Goal: Task Accomplishment & Management: Use online tool/utility

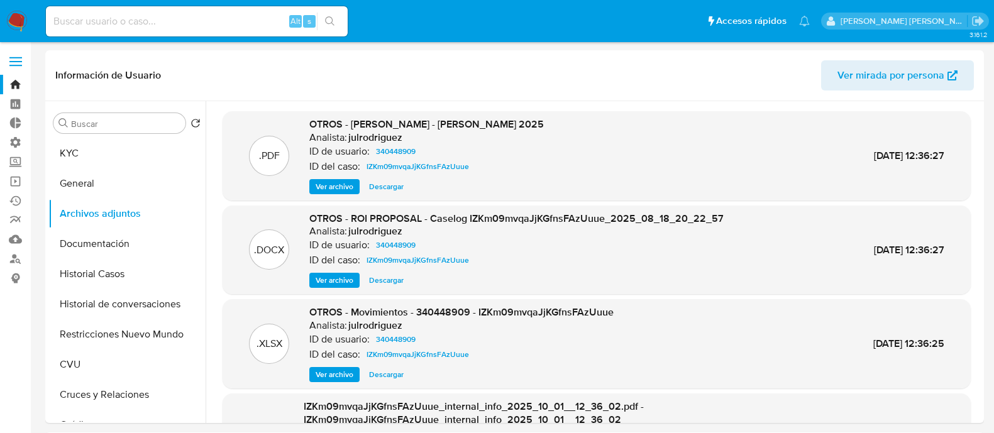
select select "10"
click at [25, 26] on img at bounding box center [16, 21] width 21 height 21
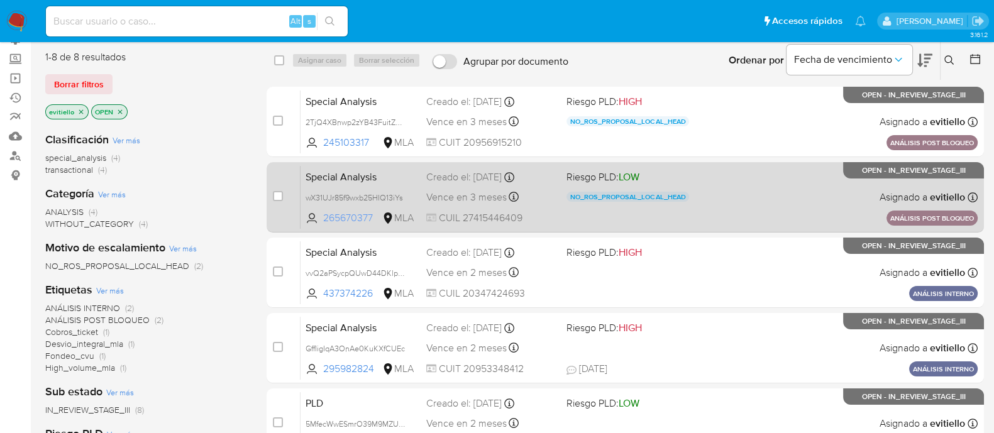
scroll to position [78, 0]
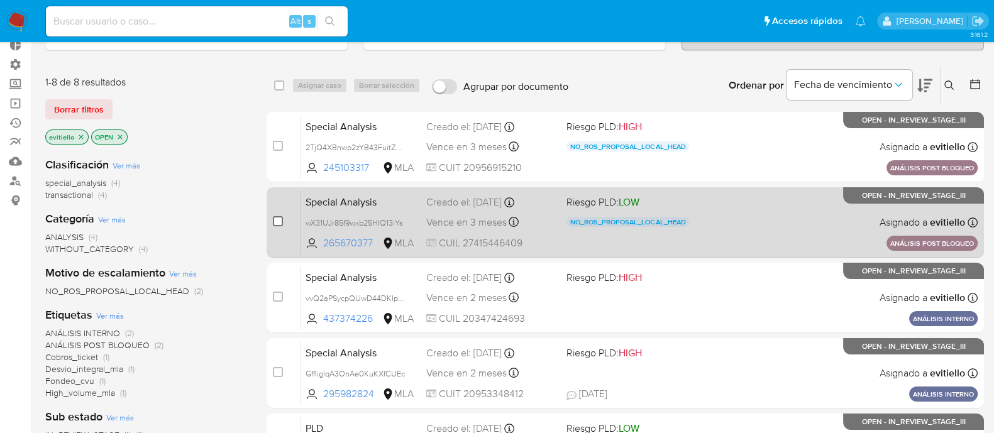
click at [278, 217] on input "checkbox" at bounding box center [278, 221] width 10 height 10
checkbox input "true"
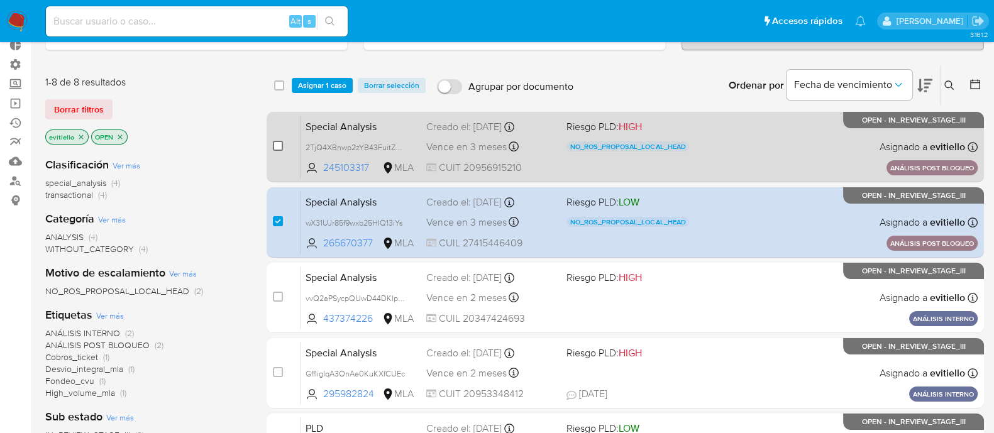
click at [277, 144] on input "checkbox" at bounding box center [278, 146] width 10 height 10
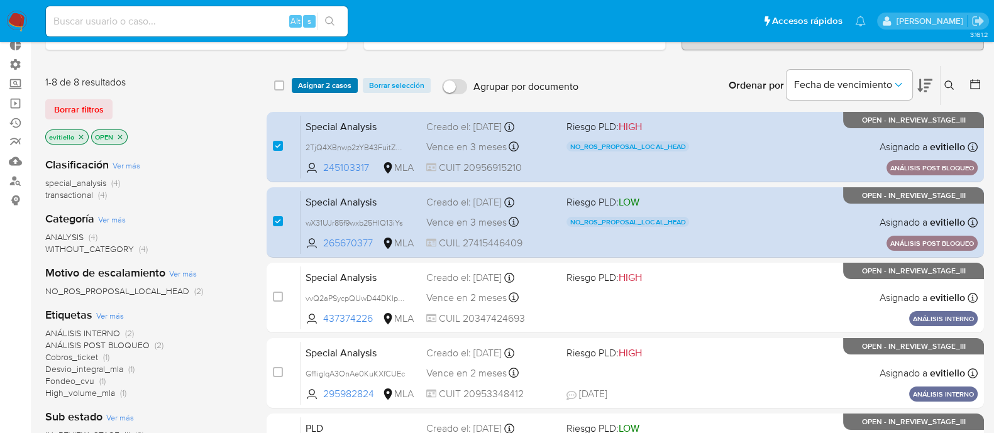
click at [327, 79] on span "Asignar 2 casos" at bounding box center [324, 85] width 53 height 13
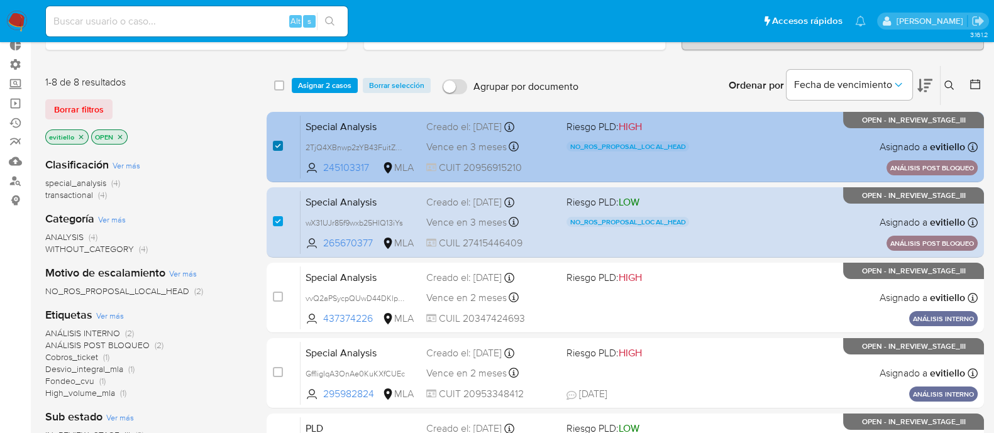
click at [277, 146] on input "checkbox" at bounding box center [278, 146] width 10 height 10
checkbox input "false"
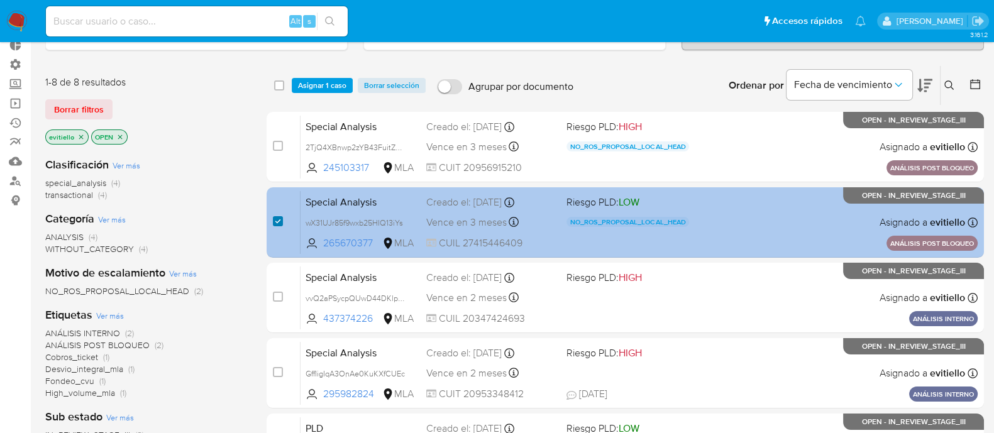
click at [278, 221] on input "checkbox" at bounding box center [278, 221] width 10 height 10
checkbox input "false"
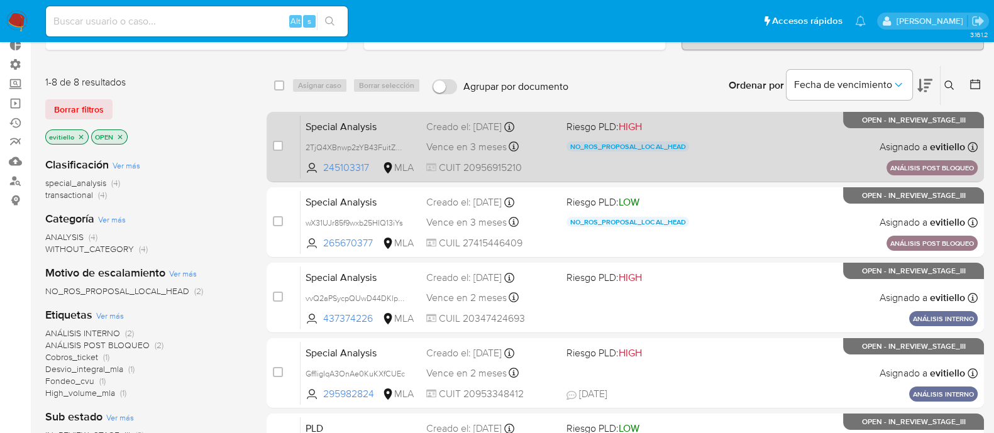
click at [777, 155] on div "Special Analysis 2TjQ4XBnwp2zYB43FuitZZZ0 245103317 MLA Riesgo PLD: HIGH NO_ROS…" at bounding box center [638, 146] width 677 height 63
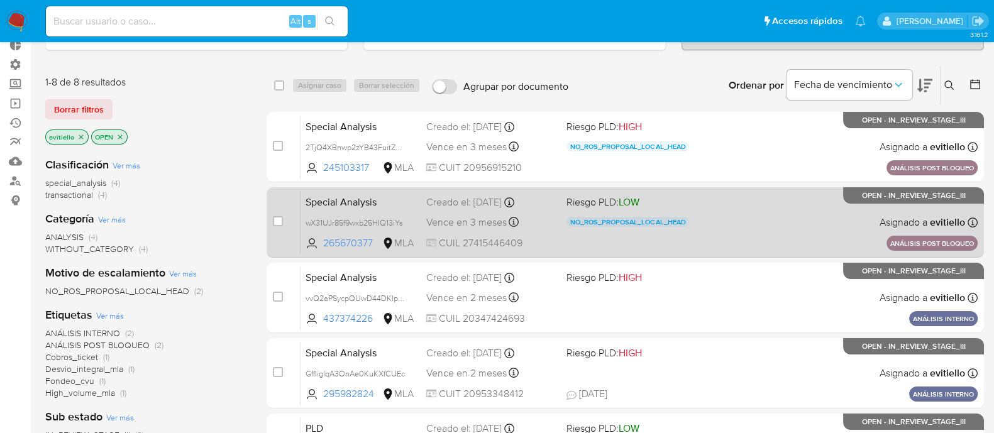
click at [756, 233] on div "Special Analysis wX31UJr85f9wxb25HIQ13iYs 265670377 MLA Riesgo PLD: LOW NO_ROS_…" at bounding box center [638, 221] width 677 height 63
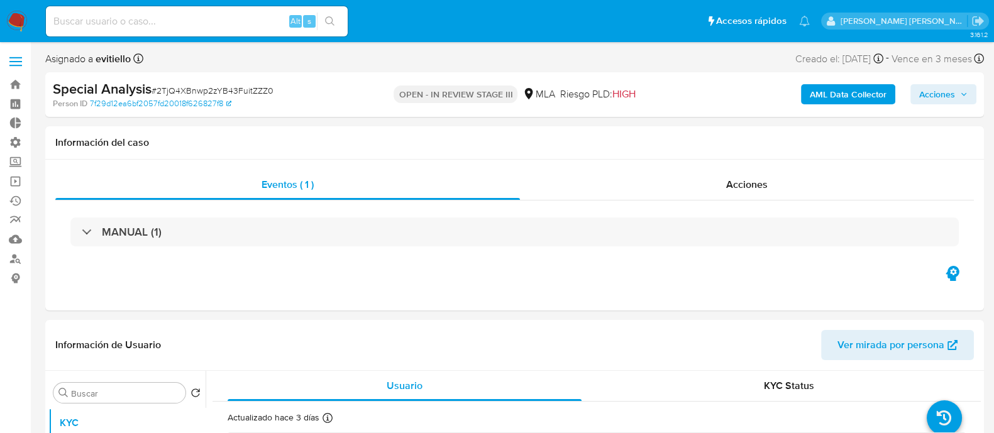
click at [939, 96] on span "Acciones" at bounding box center [937, 94] width 36 height 20
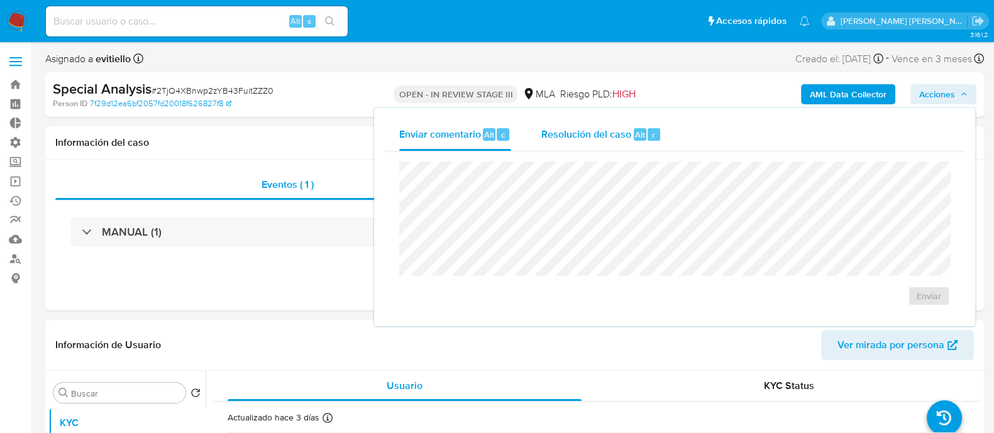
click at [635, 140] on span "Alt" at bounding box center [640, 135] width 10 height 12
select select "10"
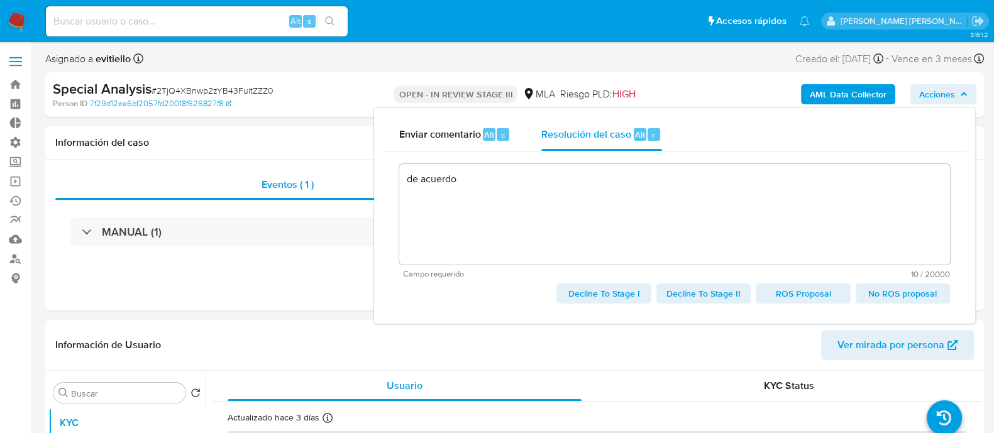
click at [900, 297] on span "No ROS proposal" at bounding box center [902, 294] width 77 height 18
type textarea "de acuerdo"
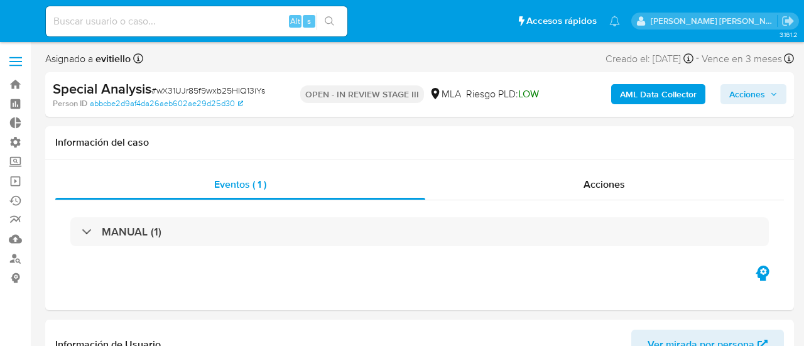
select select "10"
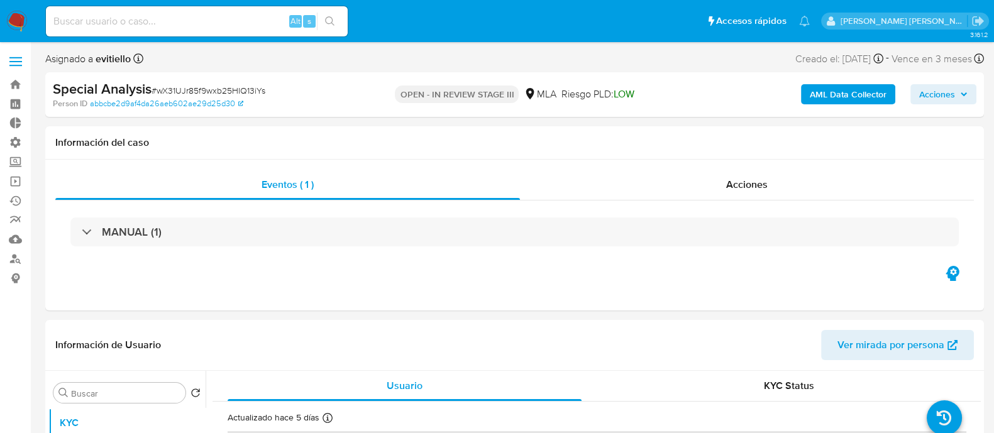
click at [804, 97] on button "Acciones" at bounding box center [943, 94] width 66 height 20
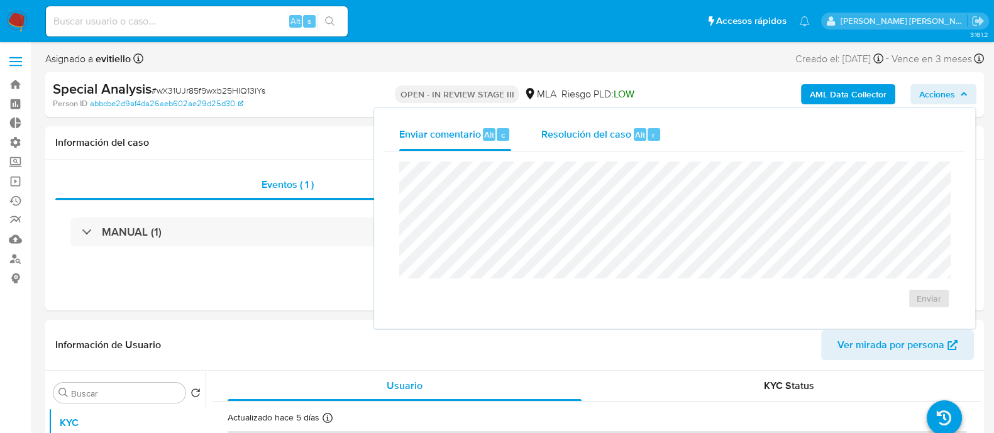
click at [617, 147] on div "Resolución del caso Alt r" at bounding box center [601, 134] width 120 height 33
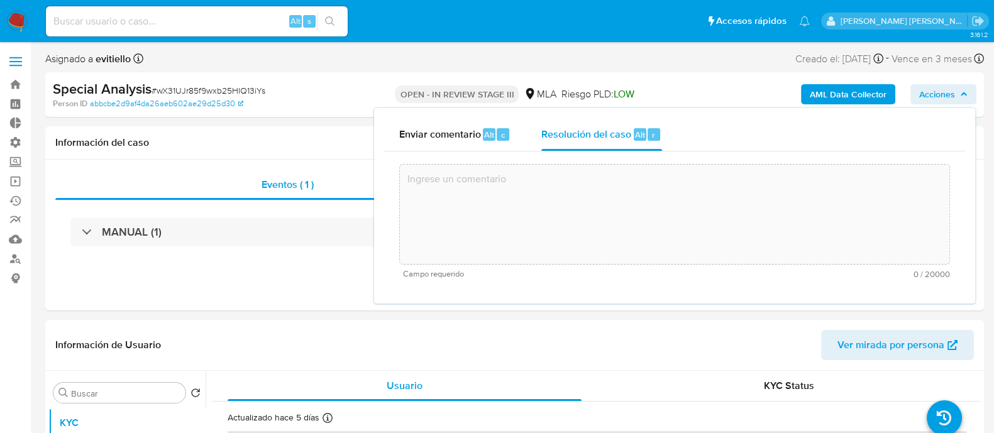
click at [642, 224] on textarea at bounding box center [674, 214] width 549 height 101
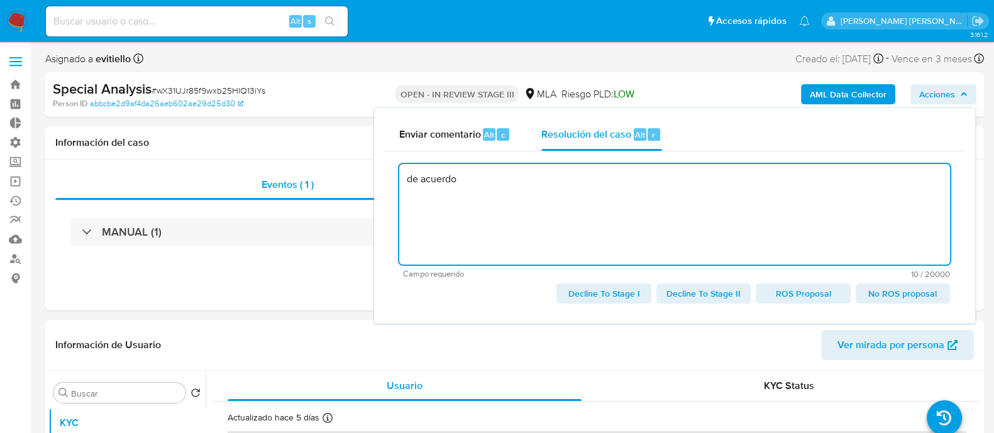
click at [804, 294] on span "No ROS proposal" at bounding box center [902, 294] width 77 height 18
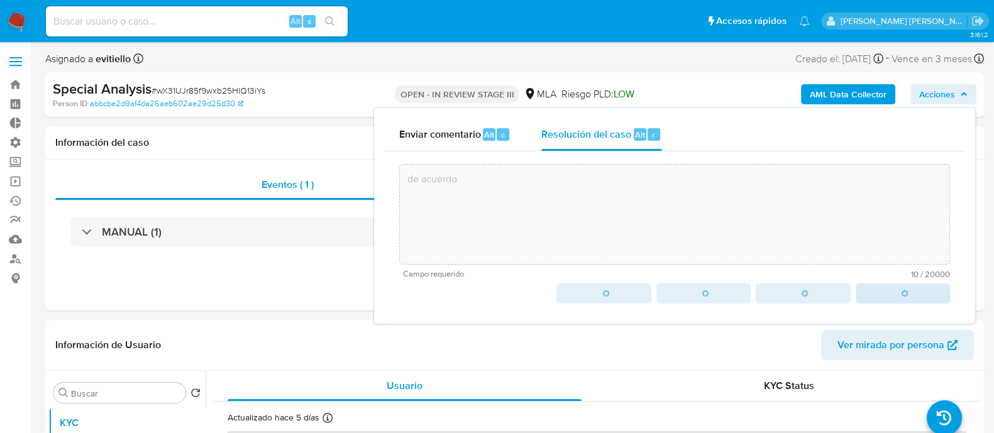
type textarea "de acuerdo"
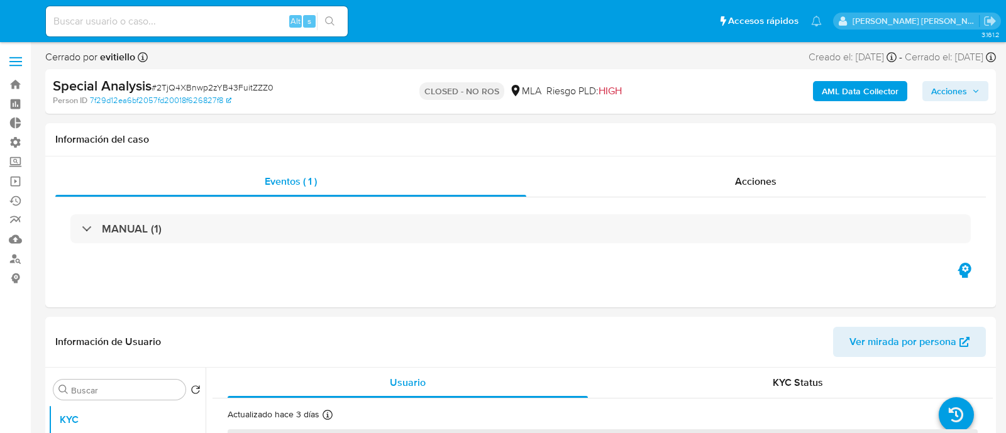
select select "10"
